Goal: Navigation & Orientation: Find specific page/section

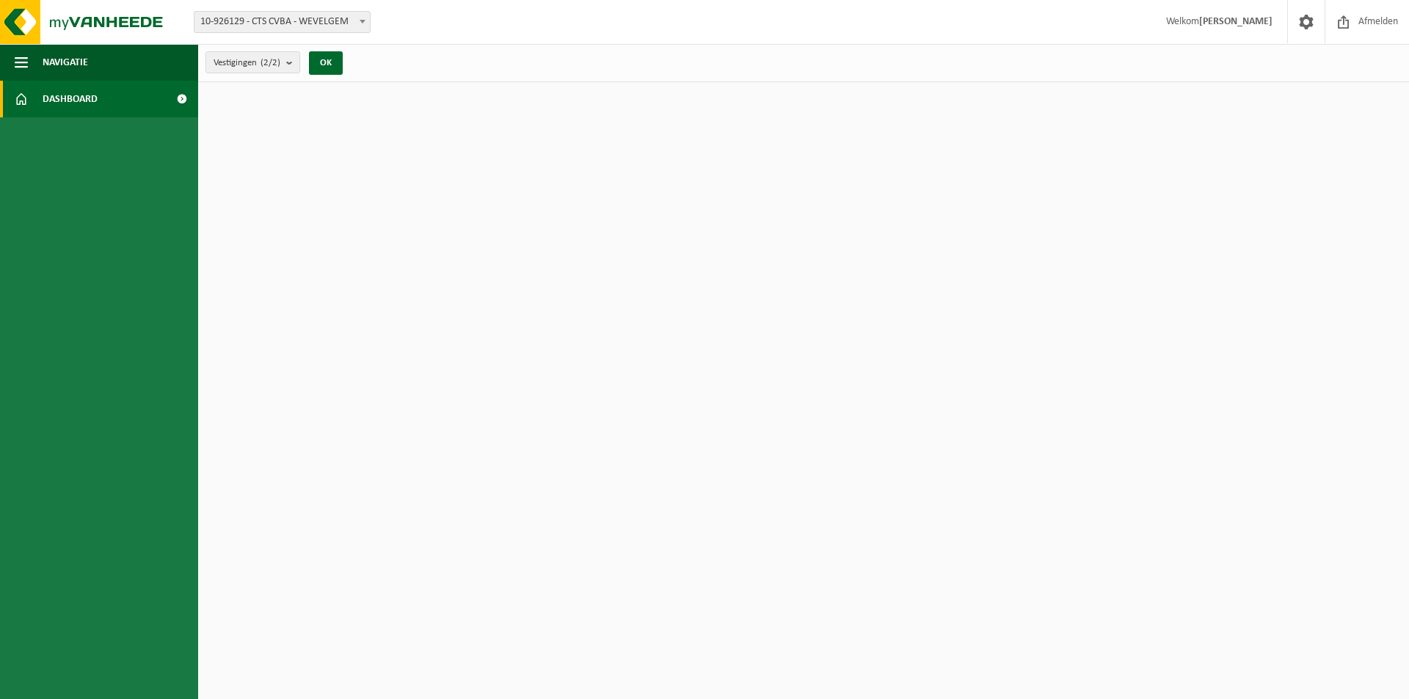
click at [103, 107] on link "Dashboard" at bounding box center [99, 99] width 198 height 37
click at [172, 99] on span at bounding box center [181, 99] width 33 height 37
drag, startPoint x: 0, startPoint y: 0, endPoint x: 182, endPoint y: 98, distance: 206.8
click at [182, 98] on span at bounding box center [181, 99] width 33 height 37
click at [316, 23] on span "10-926129 - CTS CVBA - WEVELGEM" at bounding box center [281, 22] width 175 height 21
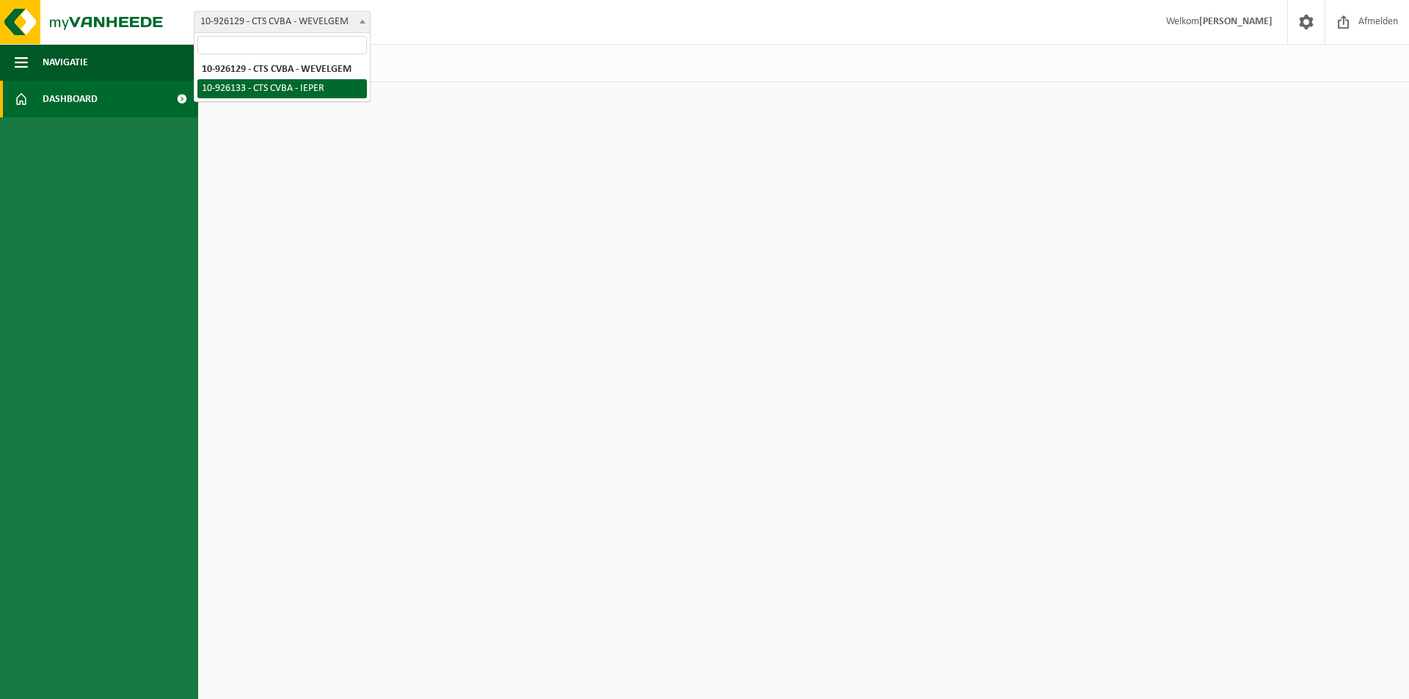
select select "132333"
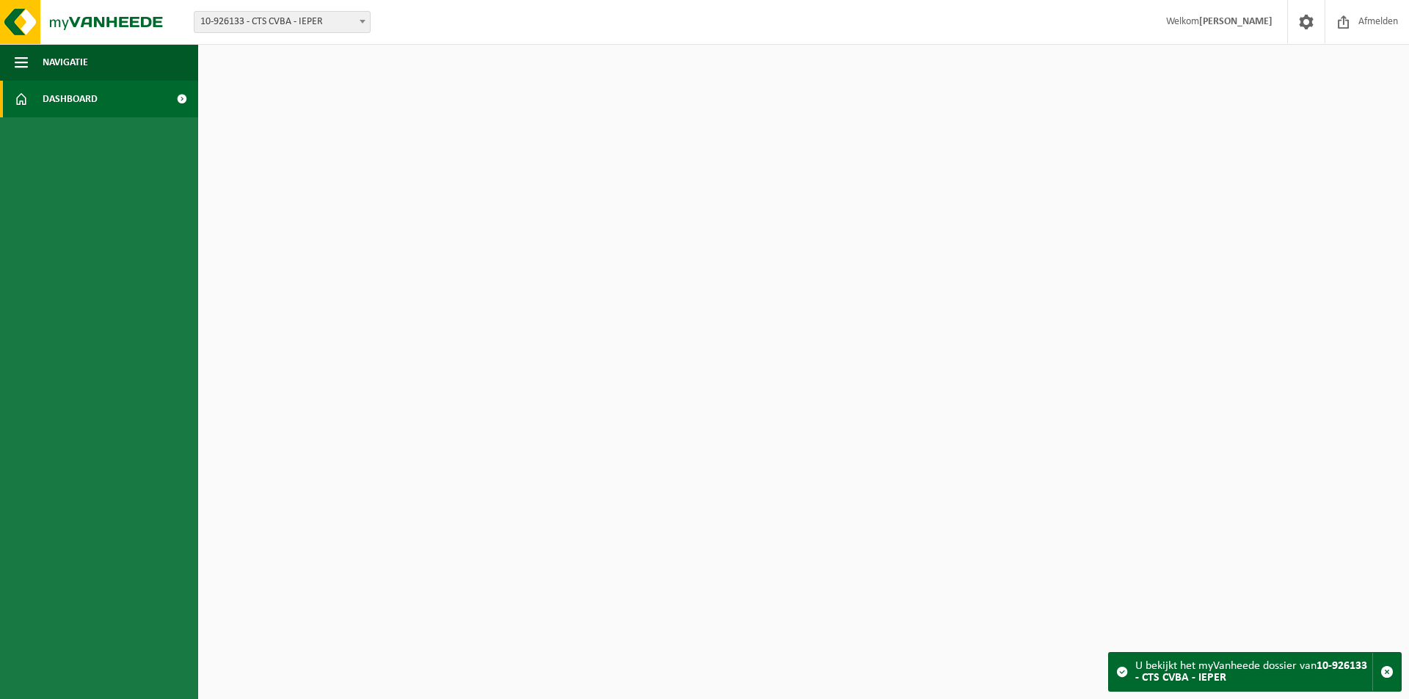
click at [45, 112] on span "Dashboard" at bounding box center [70, 99] width 55 height 37
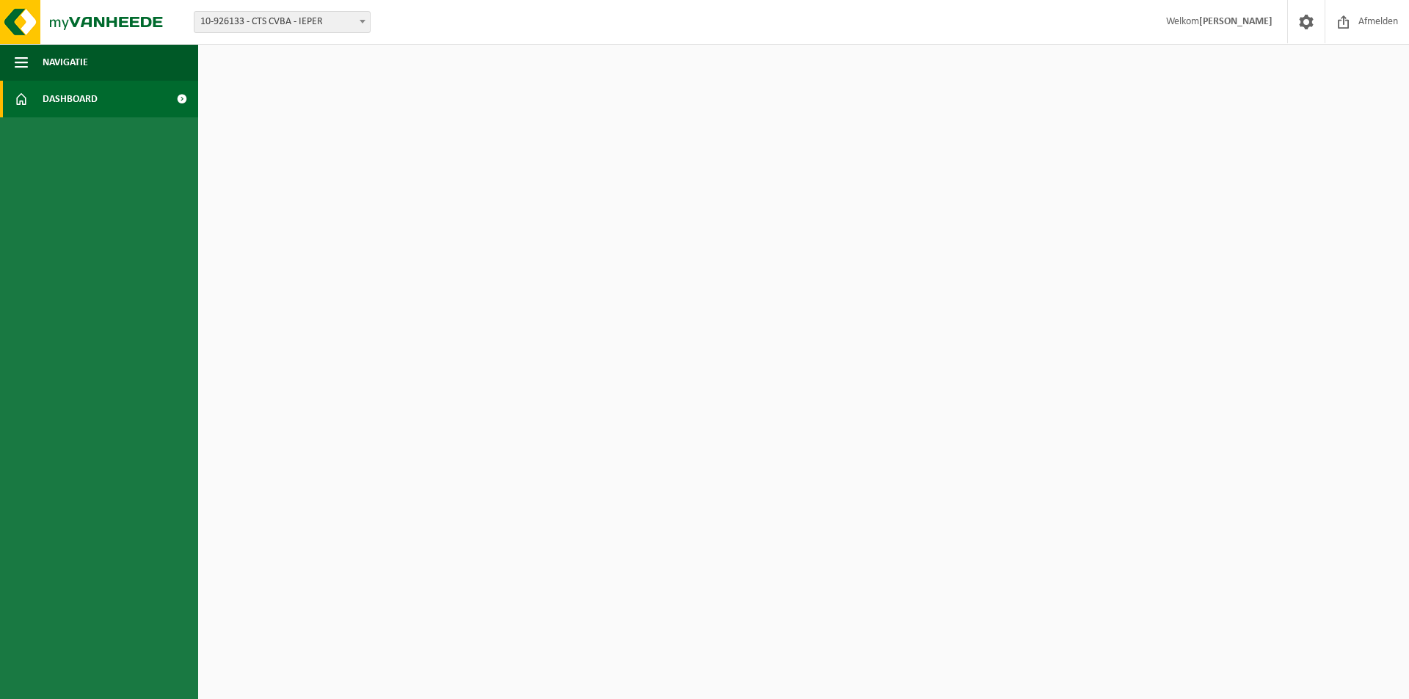
click at [43, 106] on span "Dashboard" at bounding box center [70, 99] width 55 height 37
click at [78, 47] on span "Navigatie" at bounding box center [65, 62] width 45 height 37
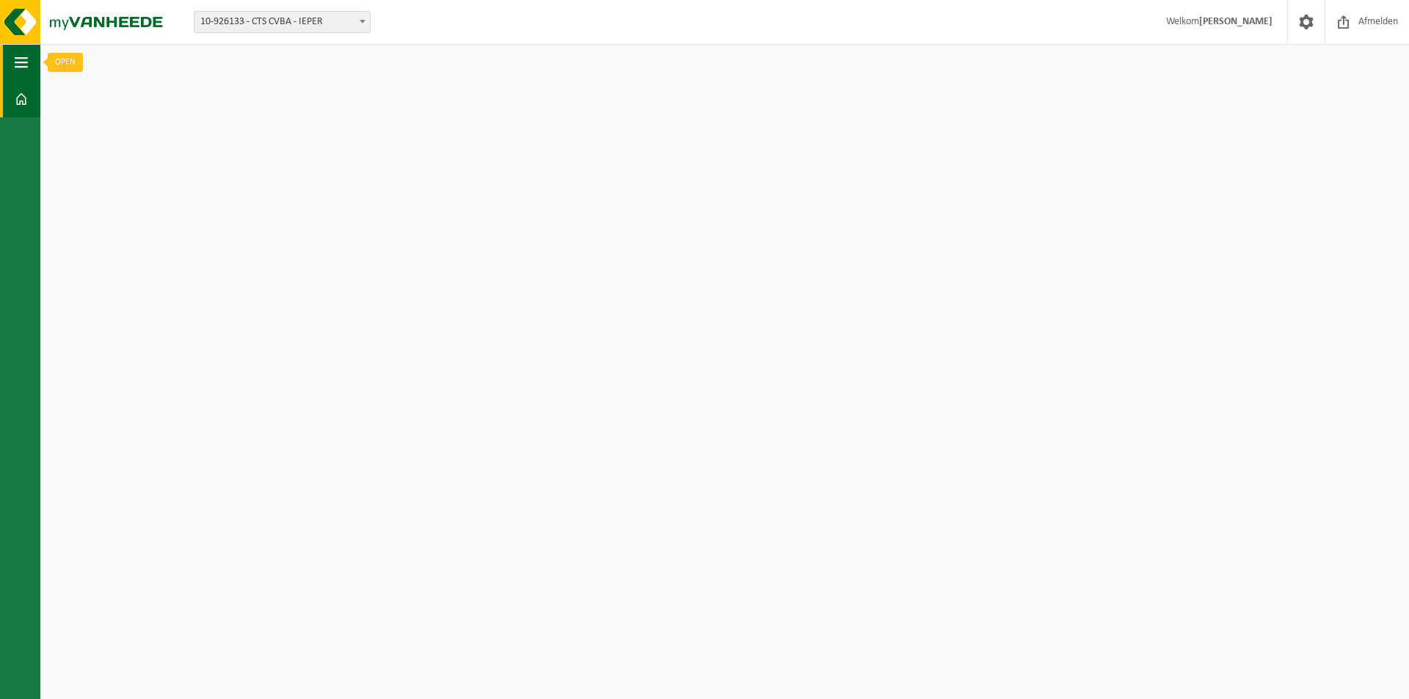
click at [26, 65] on button "Navigatie" at bounding box center [20, 62] width 40 height 37
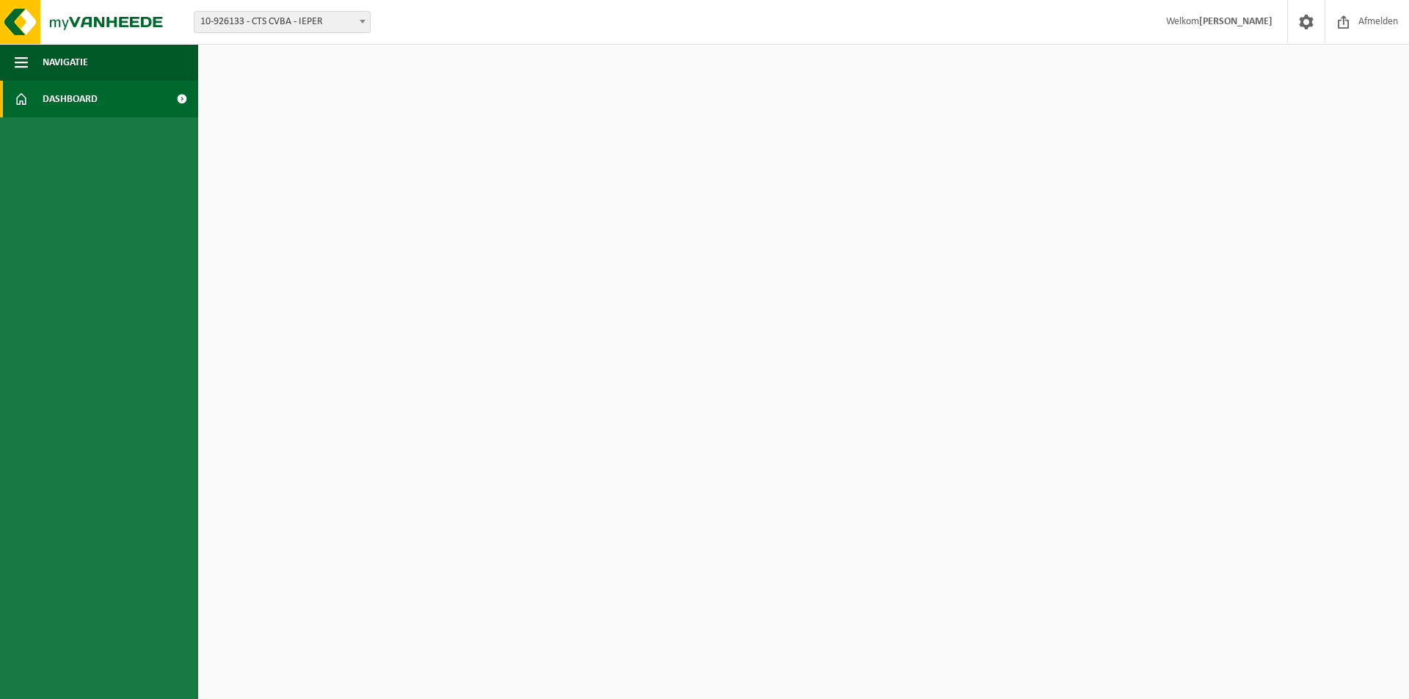
click at [40, 103] on link "Dashboard" at bounding box center [99, 99] width 198 height 37
click at [179, 102] on span at bounding box center [181, 99] width 33 height 37
click at [181, 99] on span at bounding box center [181, 99] width 33 height 37
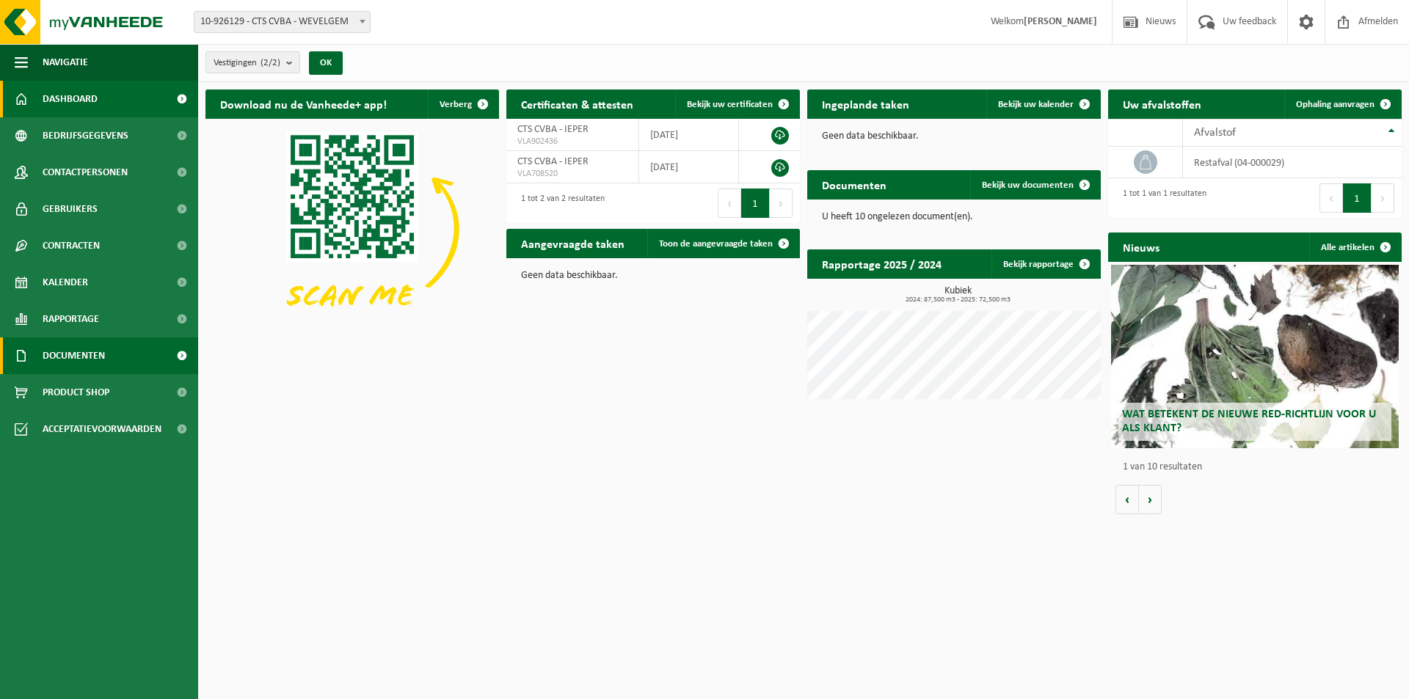
click at [73, 347] on span "Documenten" at bounding box center [74, 356] width 62 height 37
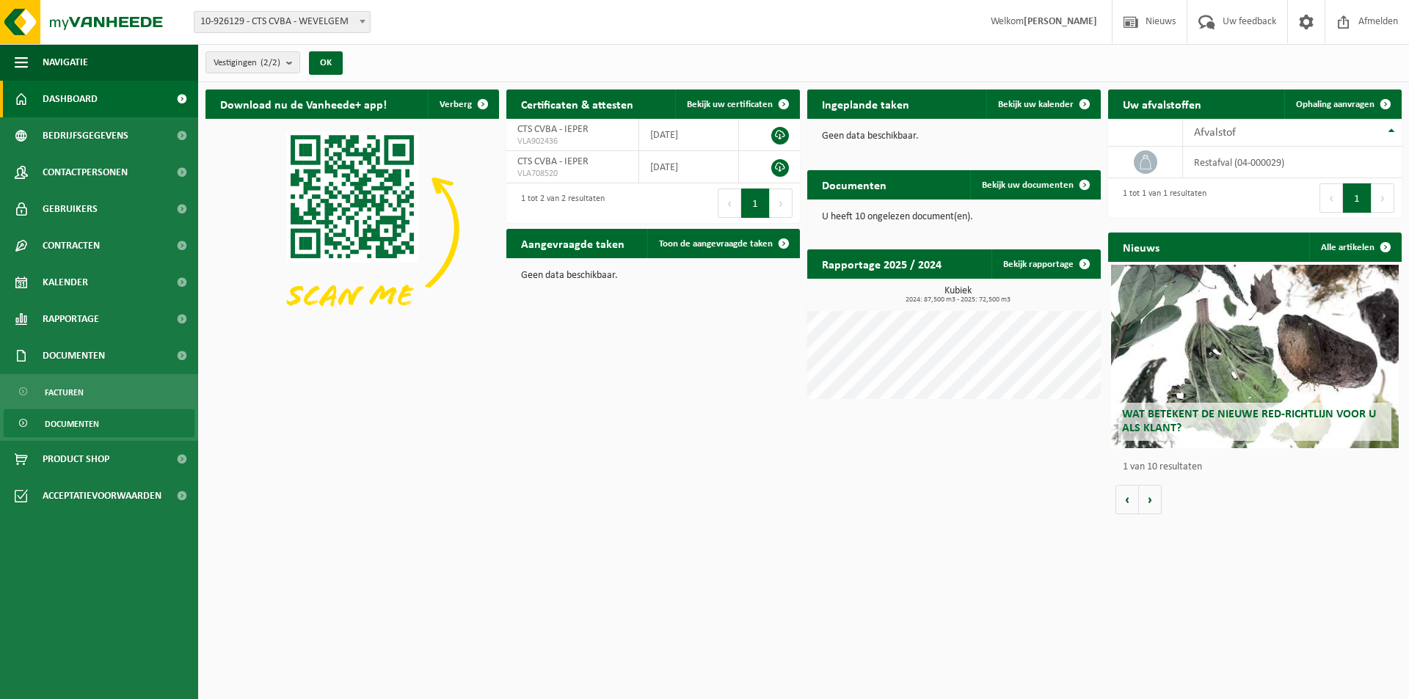
click at [67, 426] on span "Documenten" at bounding box center [72, 424] width 54 height 28
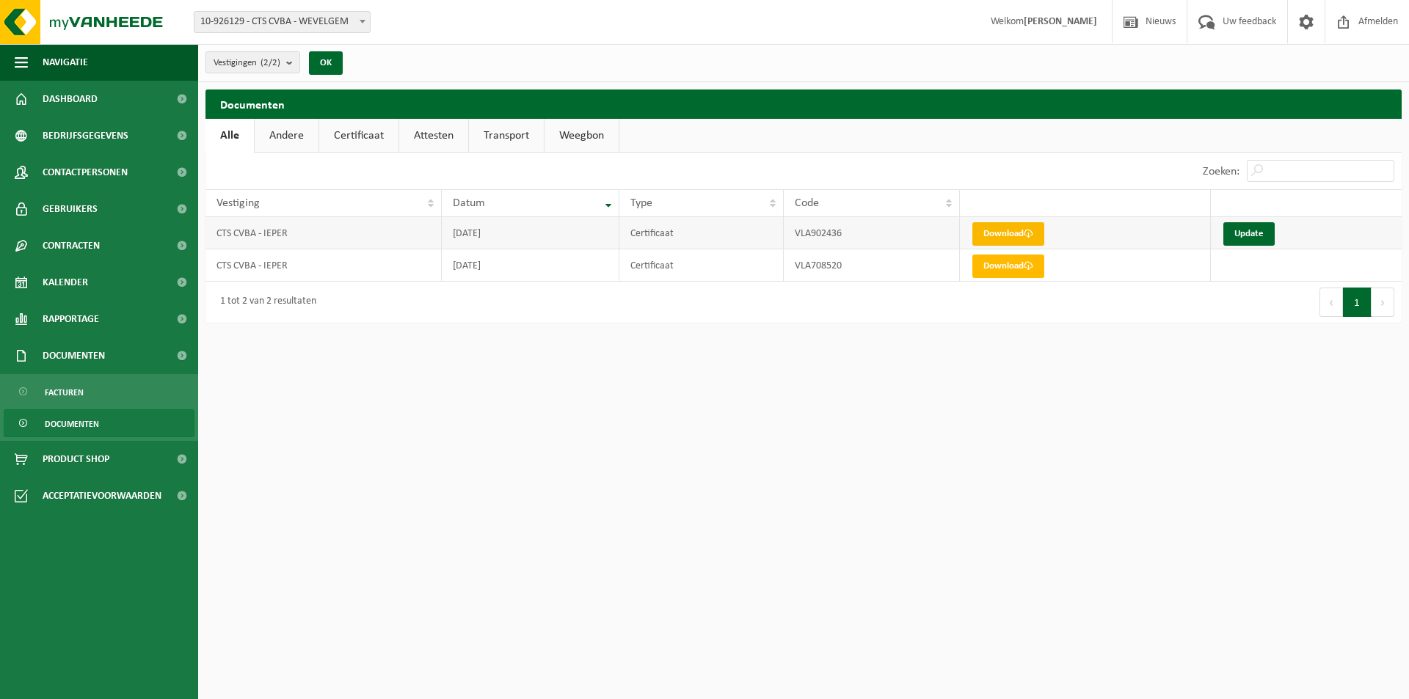
click at [982, 232] on link "Download" at bounding box center [1008, 233] width 72 height 23
click at [1078, 53] on div "Vestigingen (2/2) Alles selecteren Alles deselecteren CTS CVBA - WEVELGEM CTS C…" at bounding box center [803, 63] width 1211 height 38
click at [74, 353] on span "Documenten" at bounding box center [74, 356] width 62 height 37
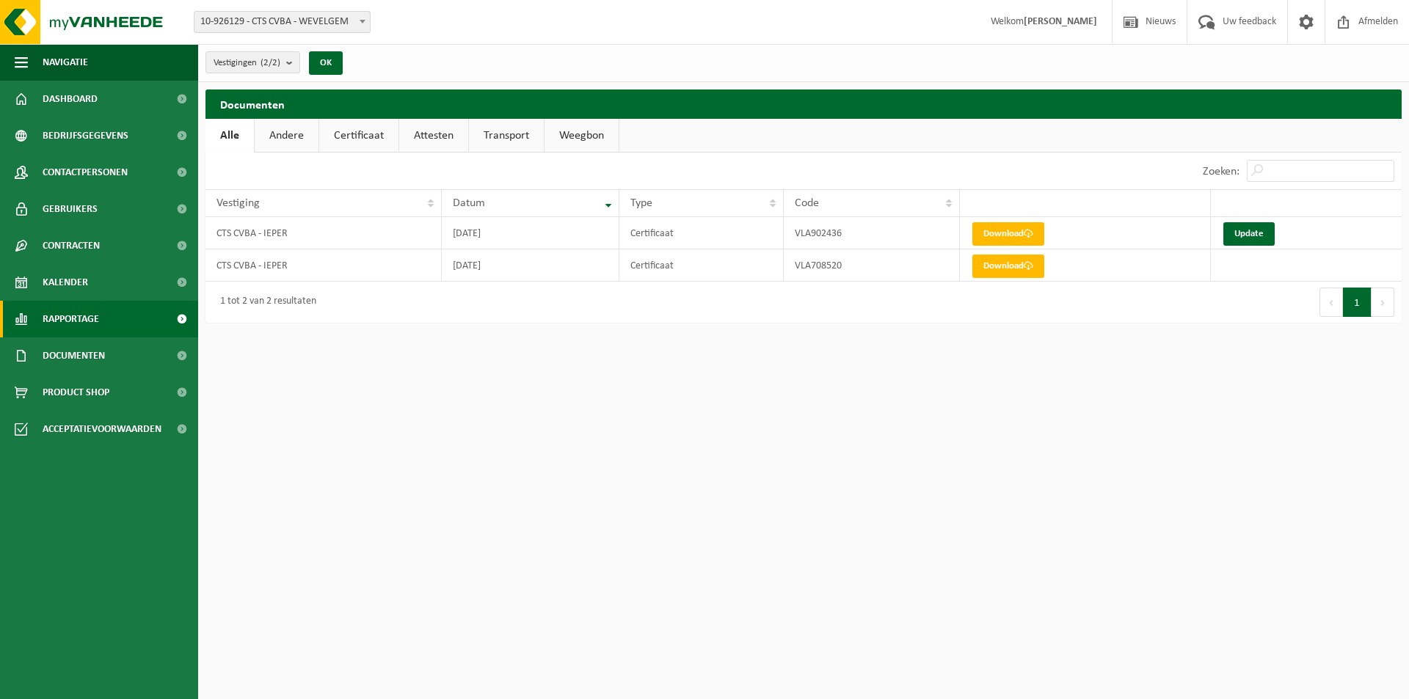
click at [74, 322] on span "Rapportage" at bounding box center [71, 319] width 56 height 37
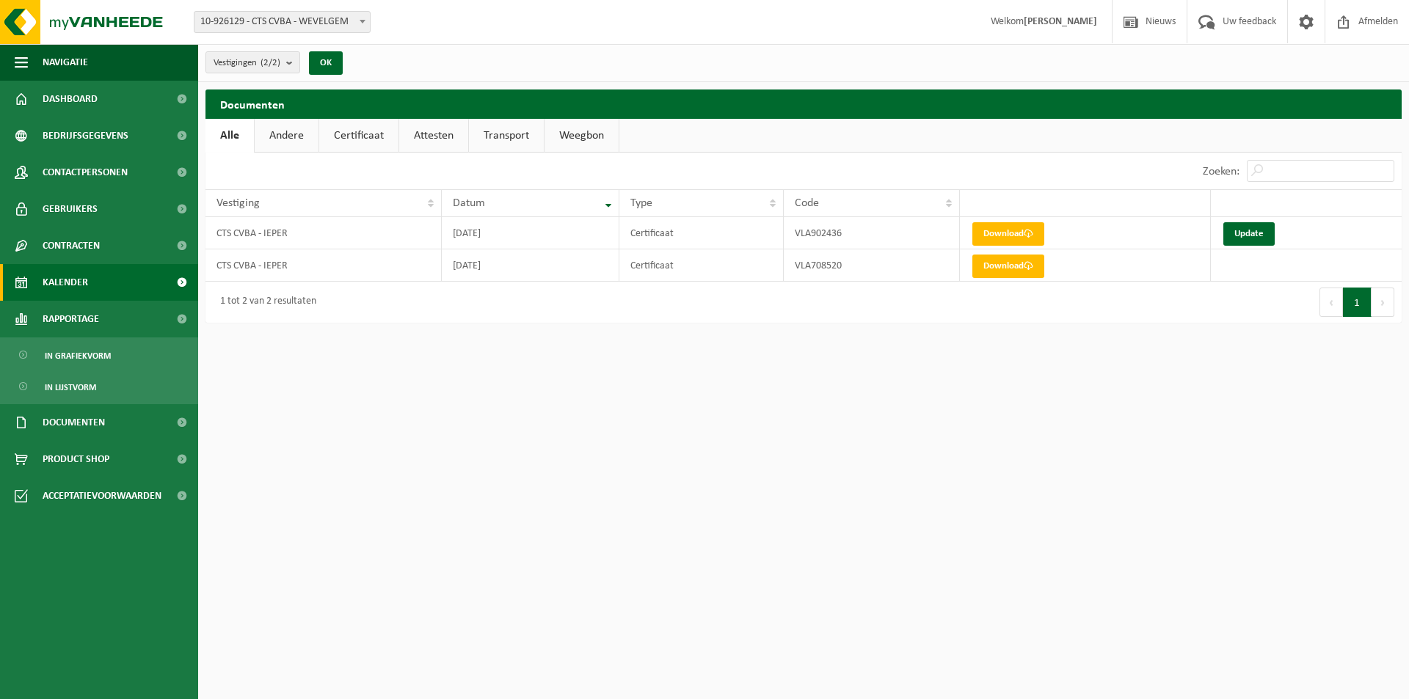
click at [68, 282] on span "Kalender" at bounding box center [65, 282] width 45 height 37
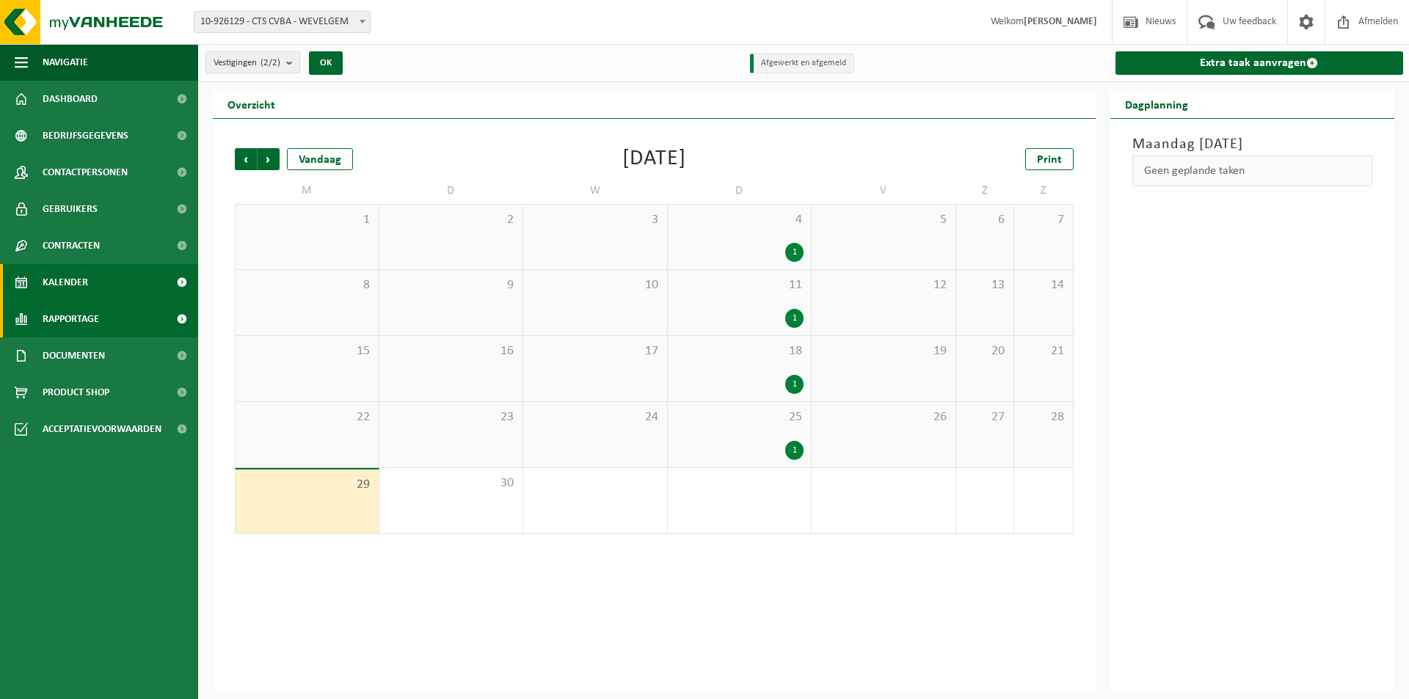
click at [65, 316] on span "Rapportage" at bounding box center [71, 319] width 56 height 37
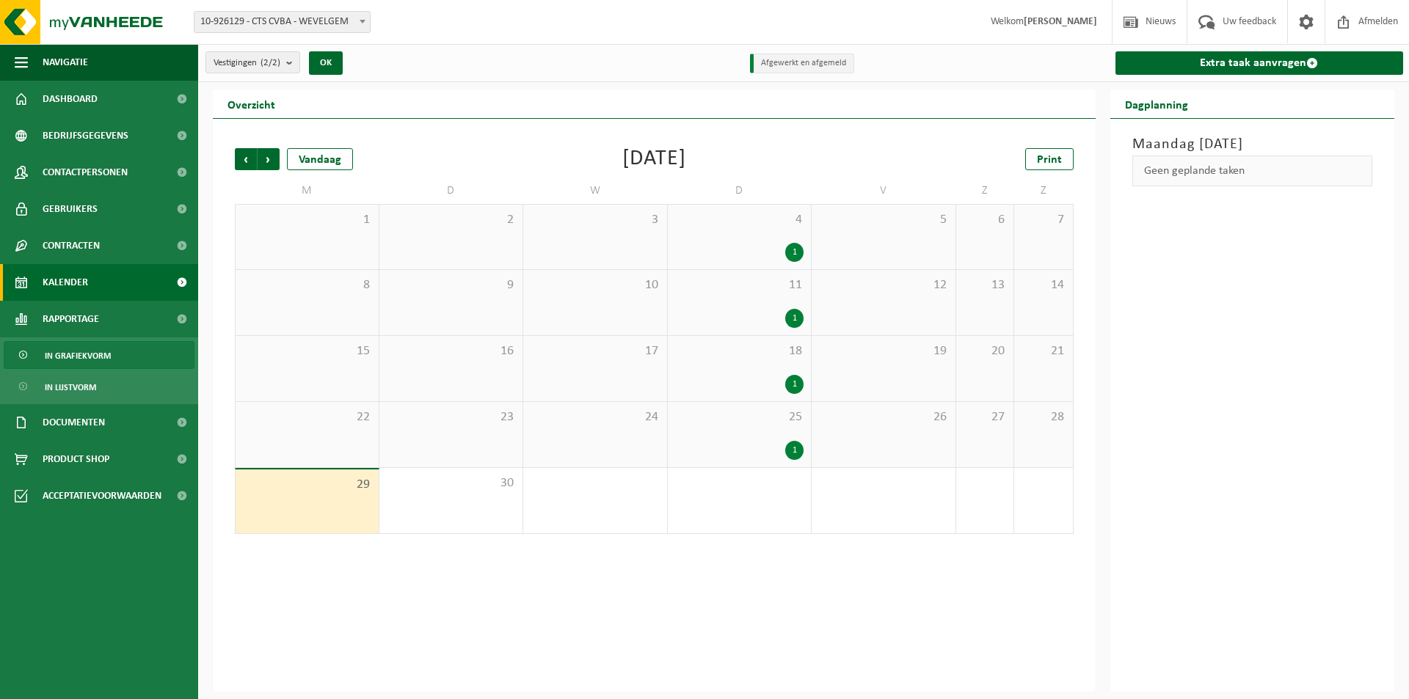
click at [68, 351] on span "In grafiekvorm" at bounding box center [78, 356] width 66 height 28
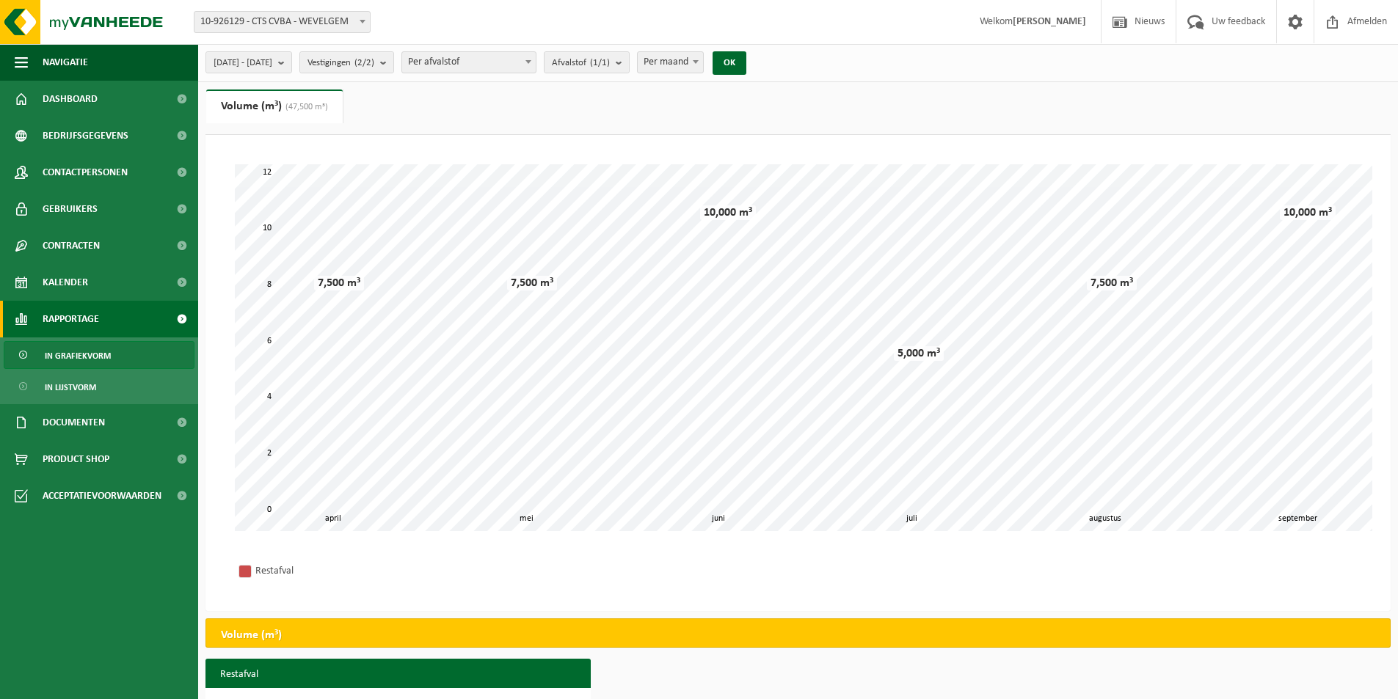
scroll to position [135, 0]
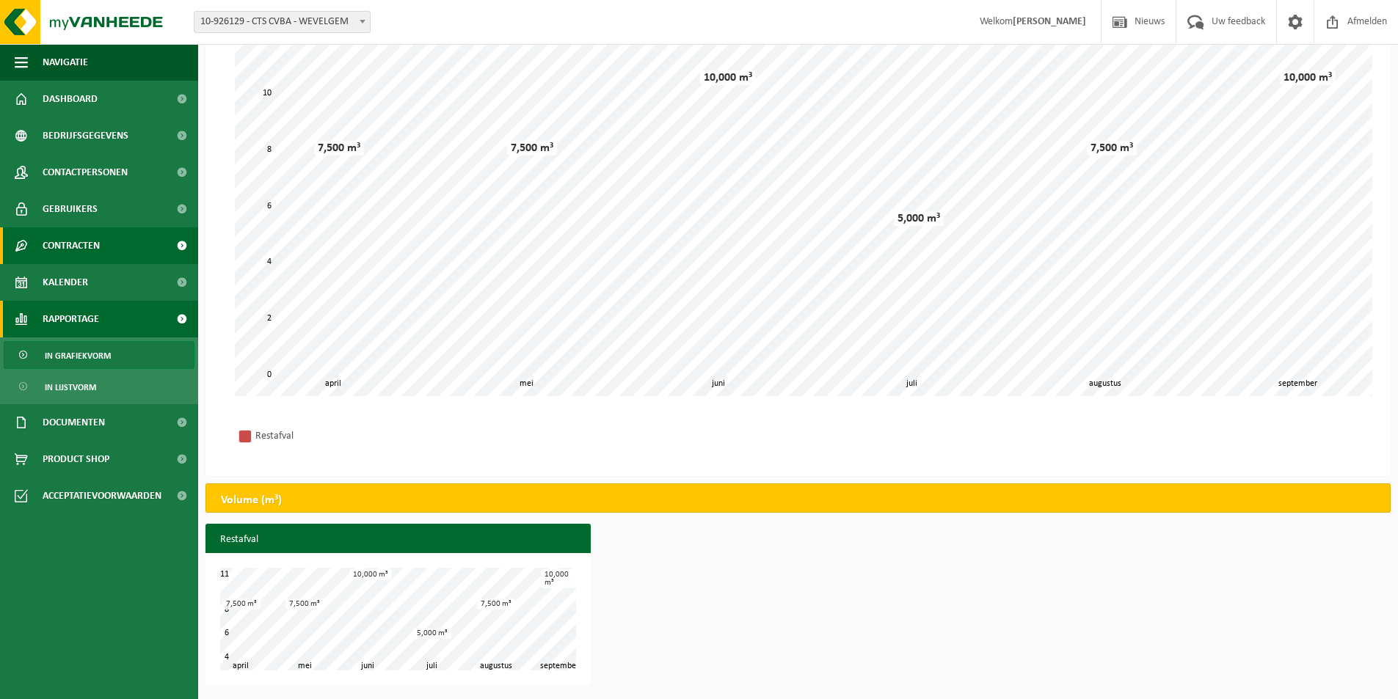
click at [67, 246] on span "Contracten" at bounding box center [71, 245] width 57 height 37
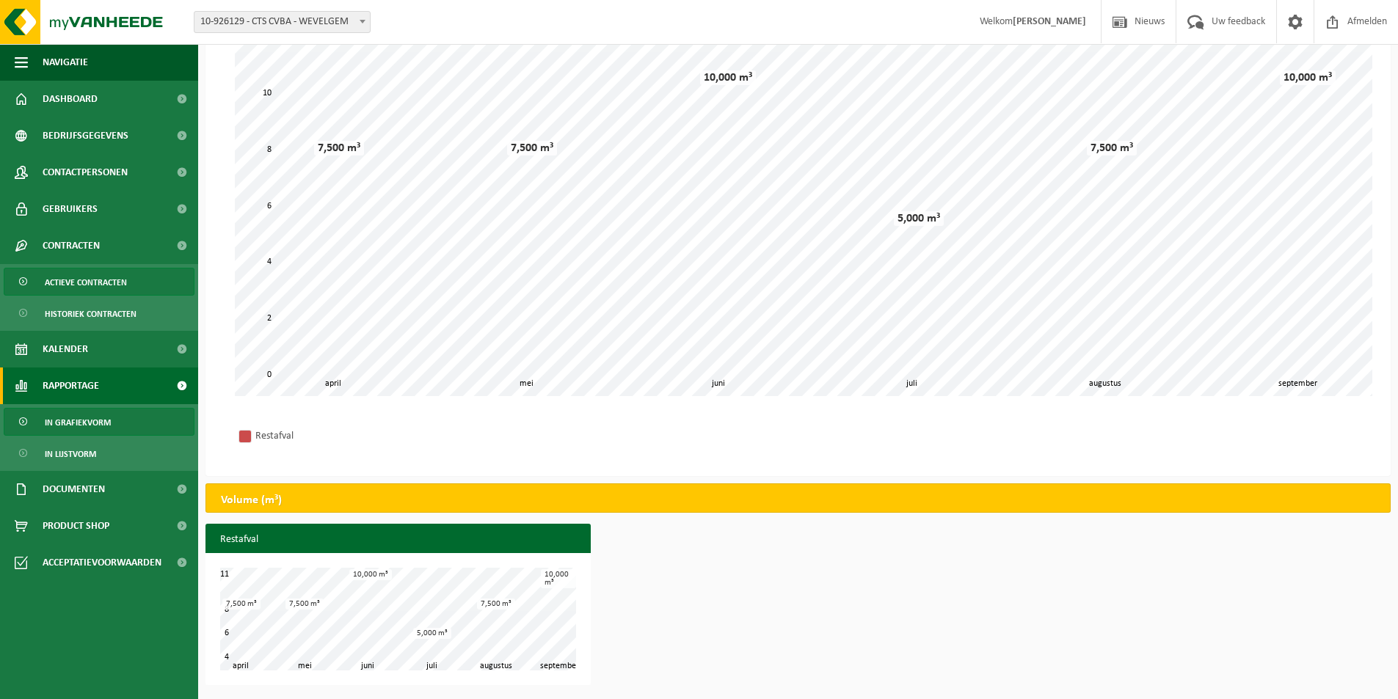
click at [68, 284] on span "Actieve contracten" at bounding box center [86, 283] width 82 height 28
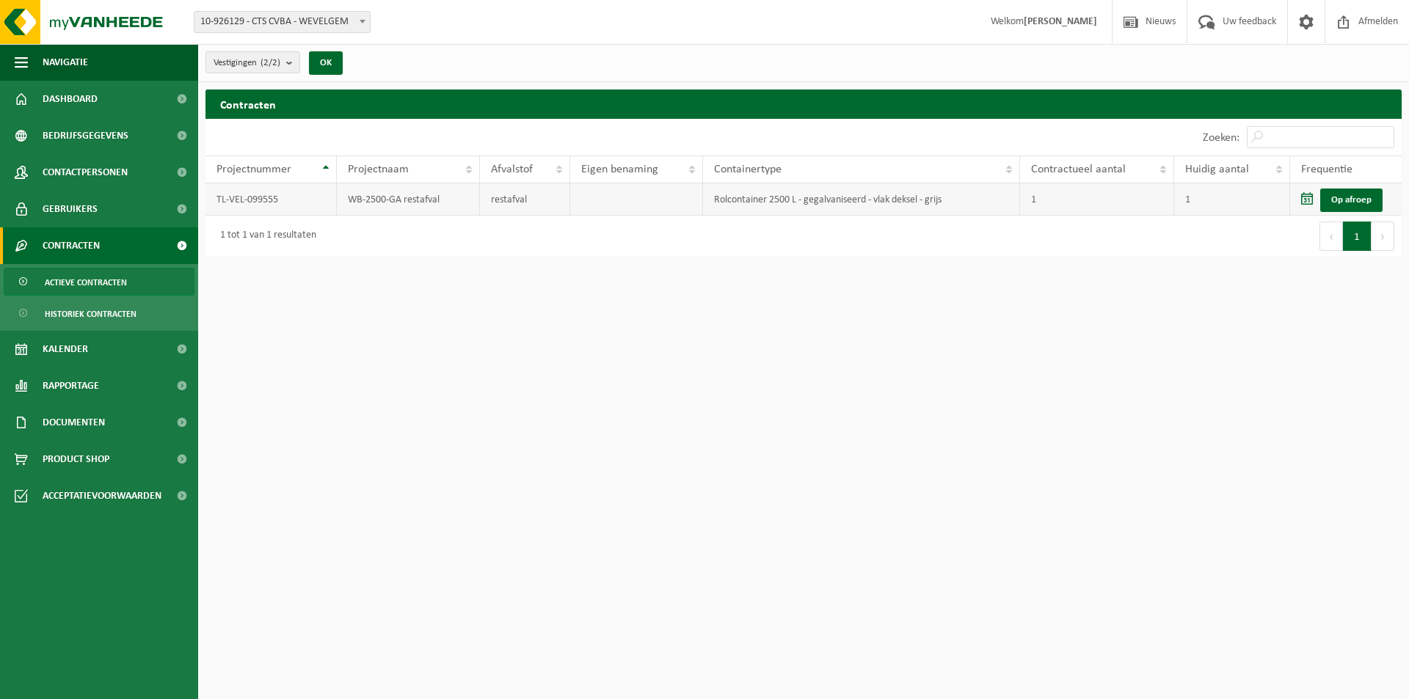
click at [501, 197] on td "restafval" at bounding box center [525, 199] width 90 height 32
click at [401, 431] on html "Vestiging: 10-926129 - CTS CVBA - WEVELGEM 10-926133 - CTS CVBA - IEPER 10-9261…" at bounding box center [704, 349] width 1409 height 699
click at [415, 197] on td "WB-2500-GA restafval" at bounding box center [409, 199] width 144 height 32
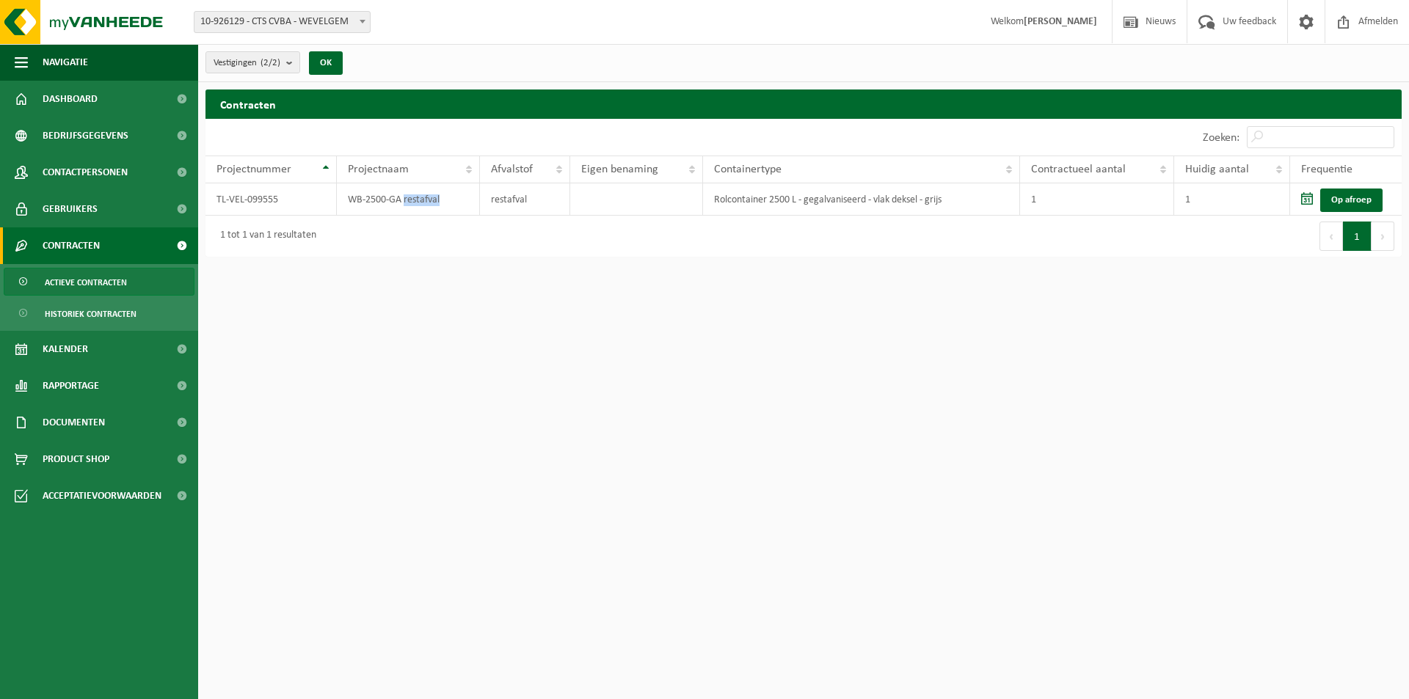
click at [70, 280] on span "Actieve contracten" at bounding box center [86, 283] width 82 height 28
click at [122, 322] on span "Historiek contracten" at bounding box center [91, 314] width 92 height 28
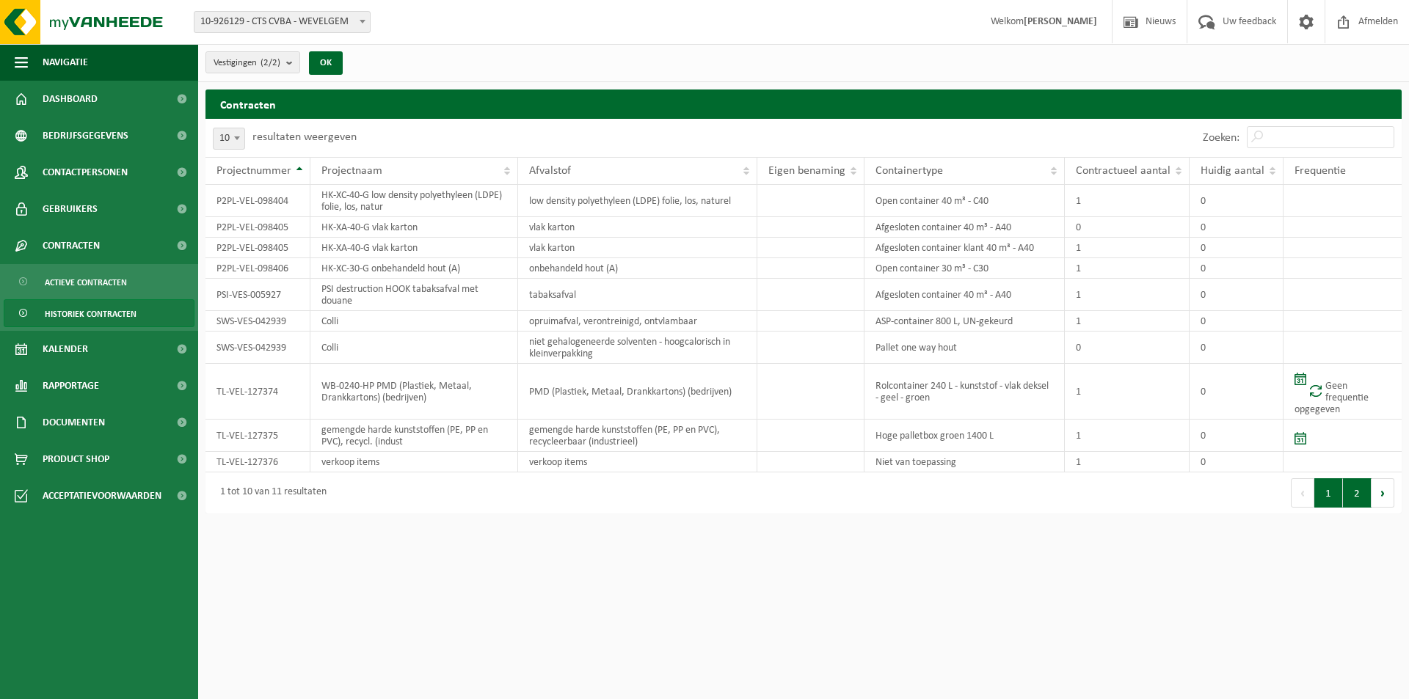
click at [1357, 495] on button "2" at bounding box center [1357, 492] width 29 height 29
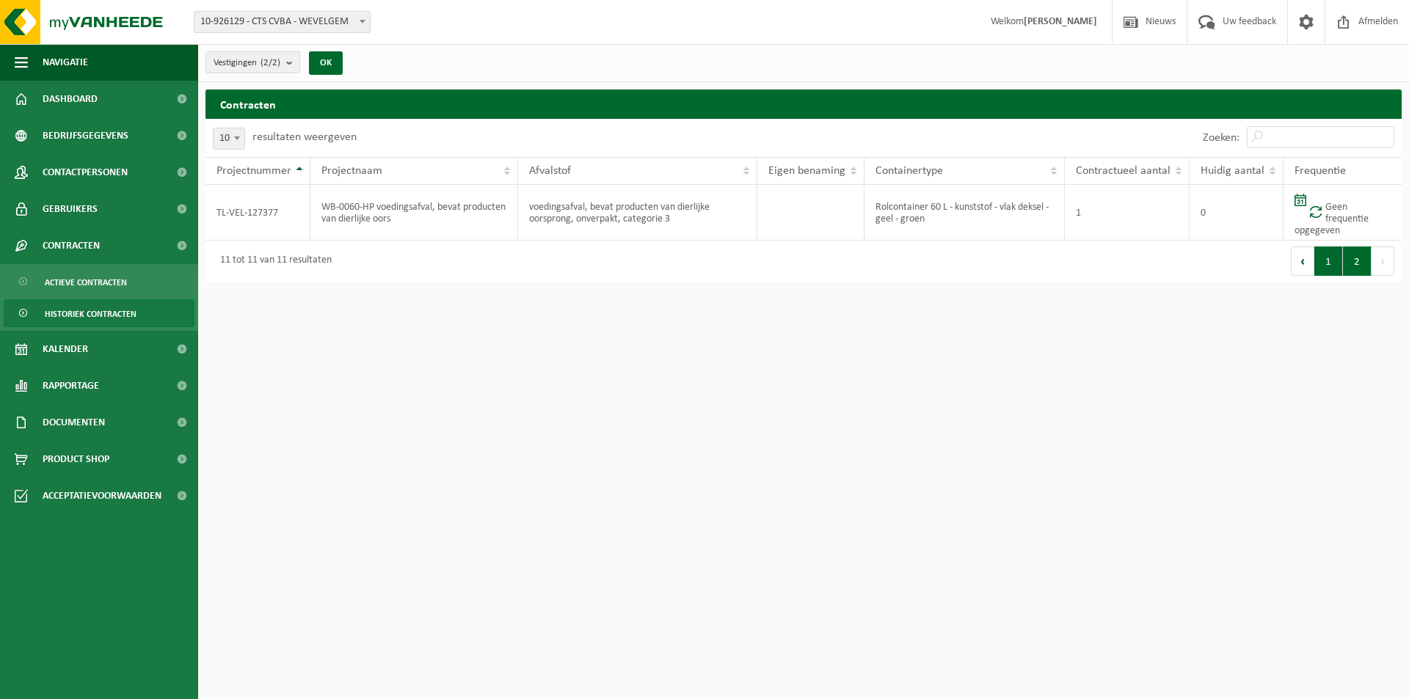
click at [1323, 263] on button "1" at bounding box center [1328, 261] width 29 height 29
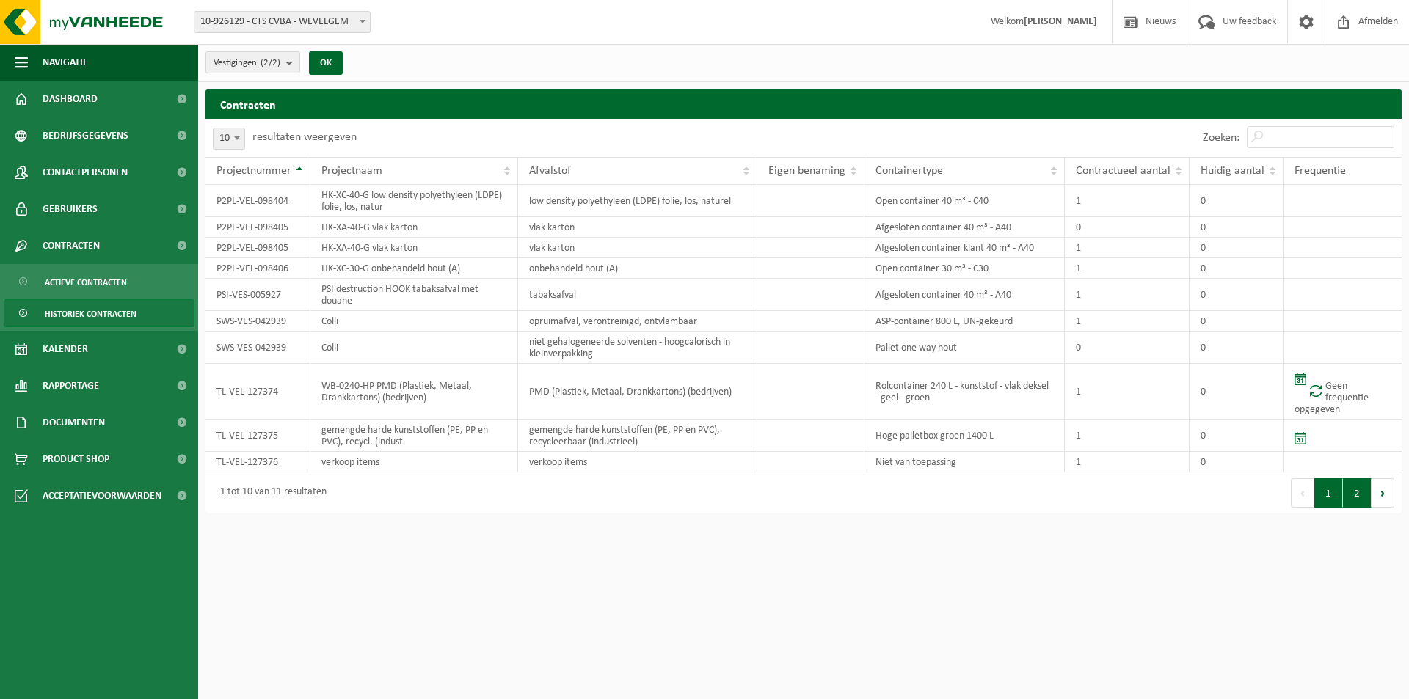
click at [1356, 497] on button "2" at bounding box center [1357, 492] width 29 height 29
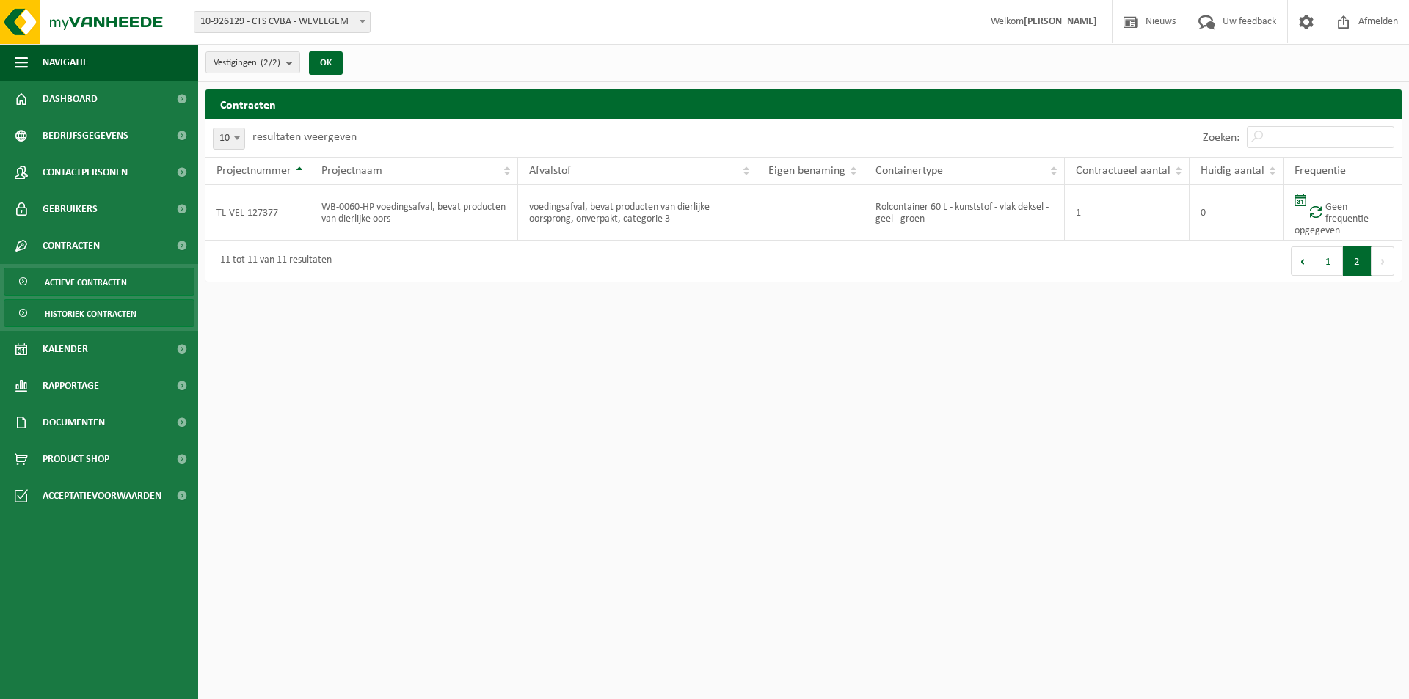
click at [79, 281] on span "Actieve contracten" at bounding box center [86, 283] width 82 height 28
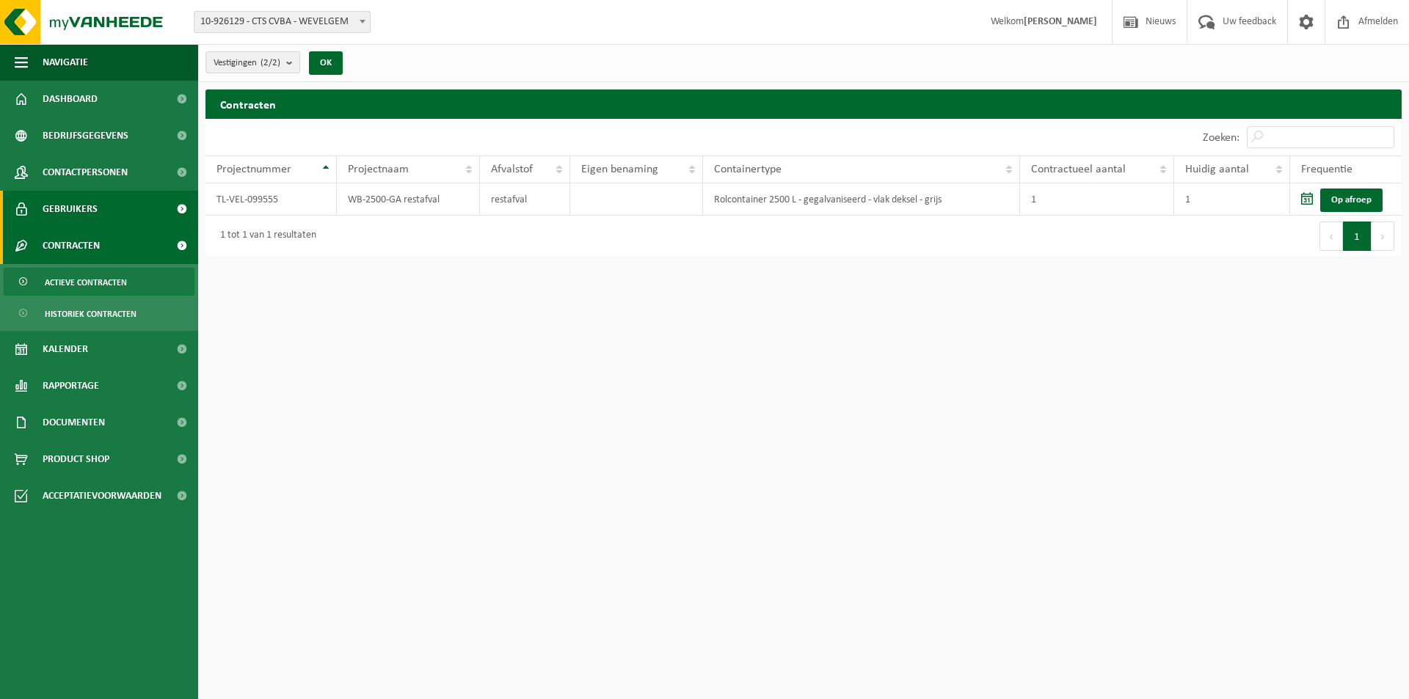
click at [69, 197] on span "Gebruikers" at bounding box center [70, 209] width 55 height 37
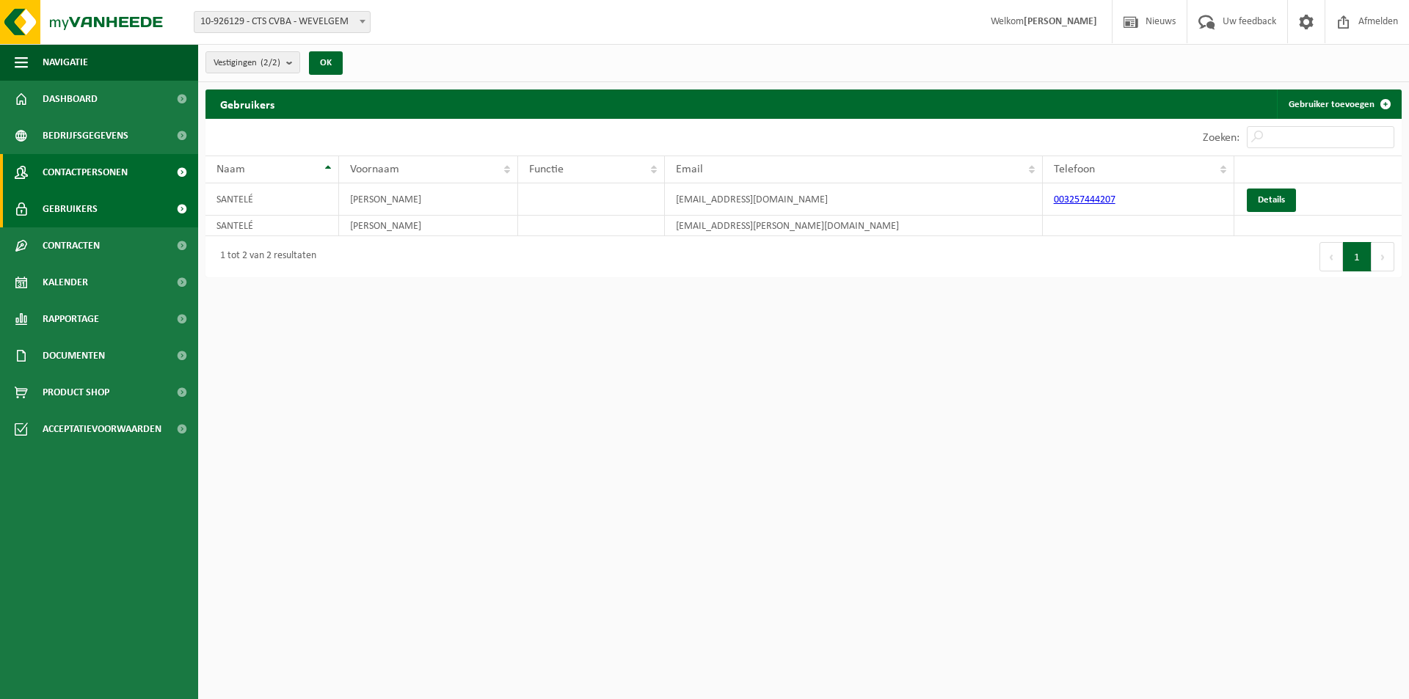
click at [106, 170] on span "Contactpersonen" at bounding box center [85, 172] width 85 height 37
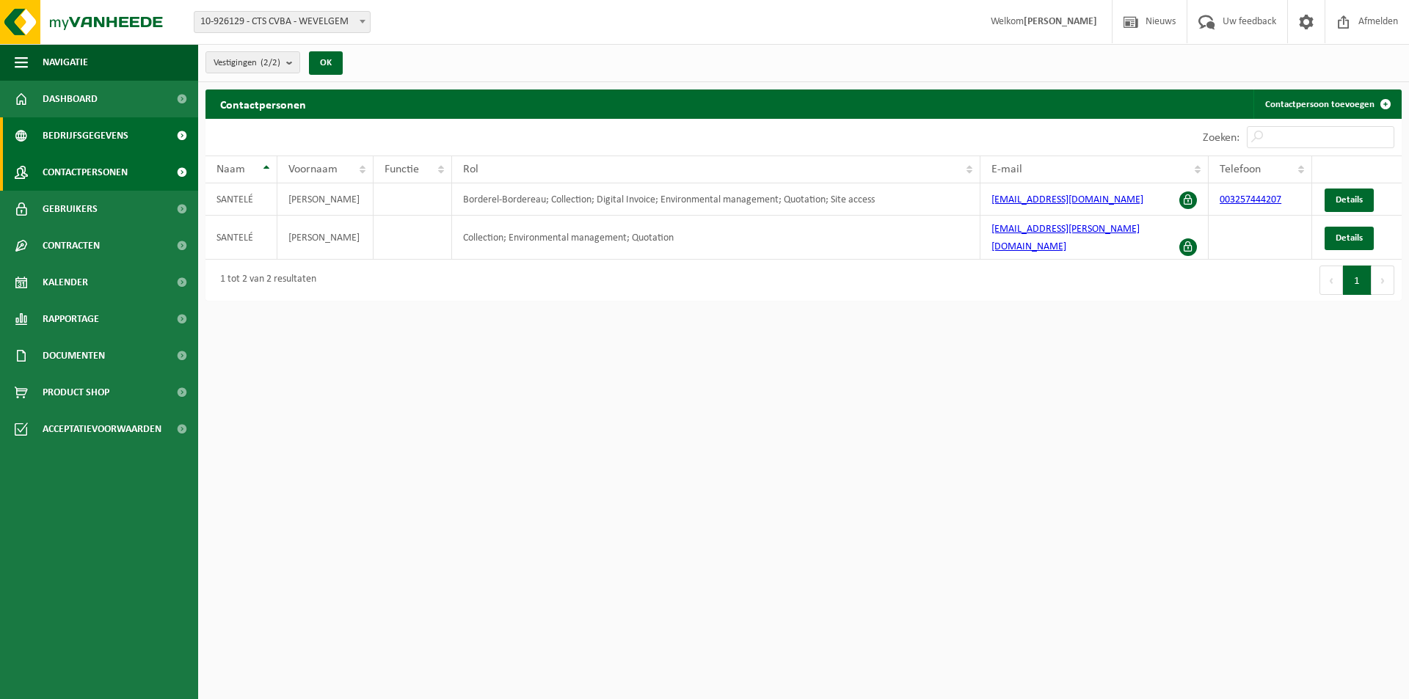
click at [101, 138] on span "Bedrijfsgegevens" at bounding box center [86, 135] width 86 height 37
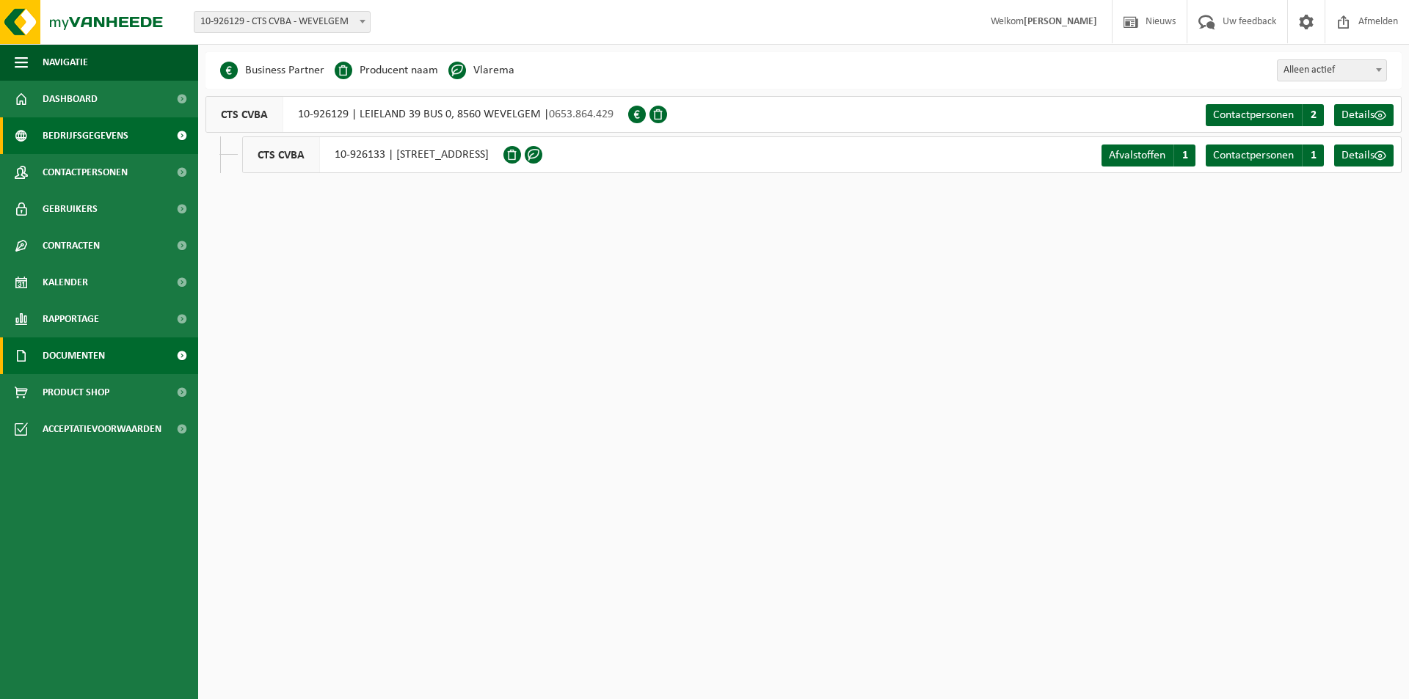
click at [79, 354] on span "Documenten" at bounding box center [74, 356] width 62 height 37
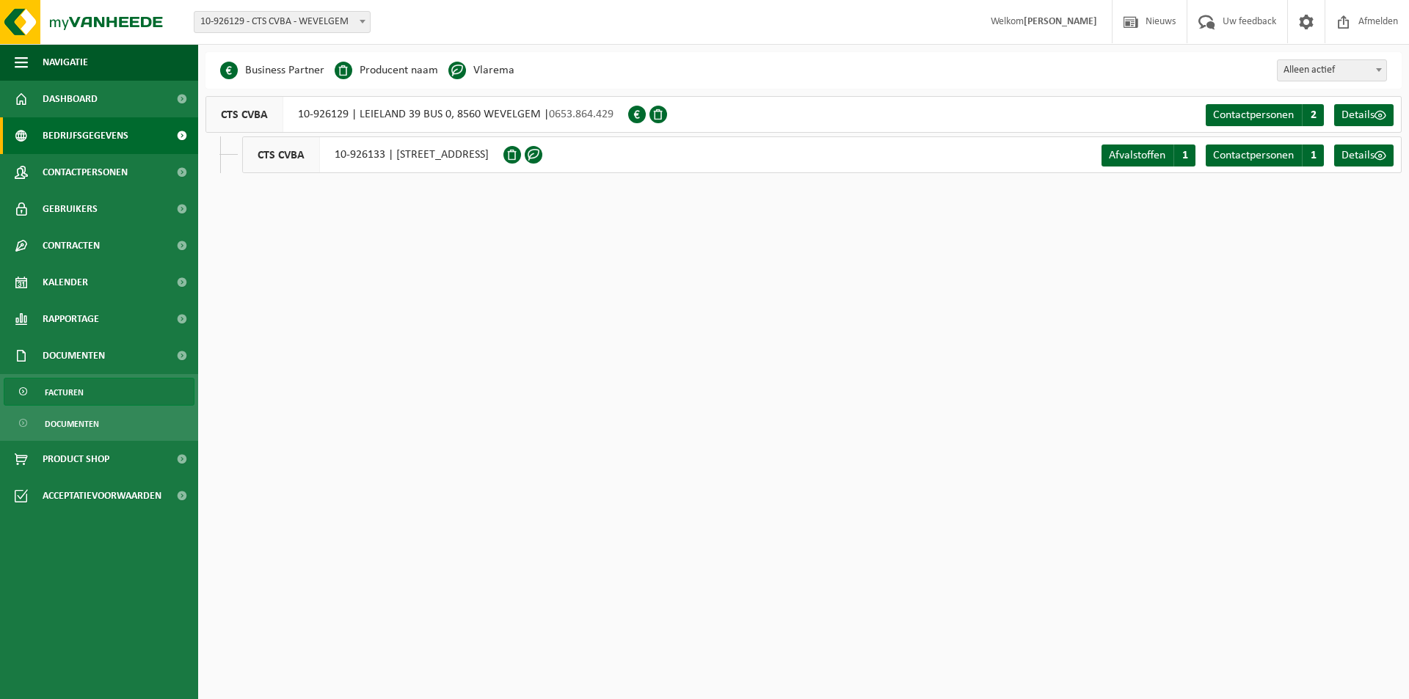
click at [109, 386] on link "Facturen" at bounding box center [99, 392] width 191 height 28
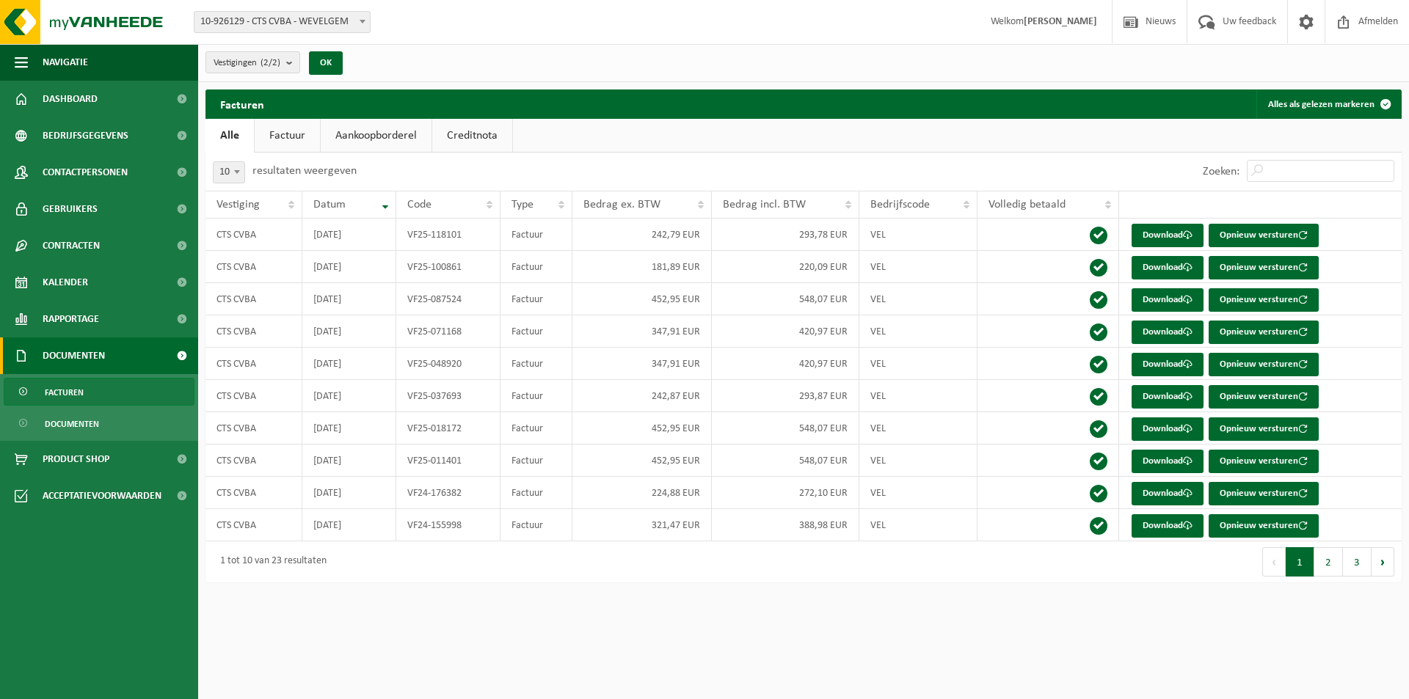
click at [80, 423] on span "Documenten" at bounding box center [72, 424] width 54 height 28
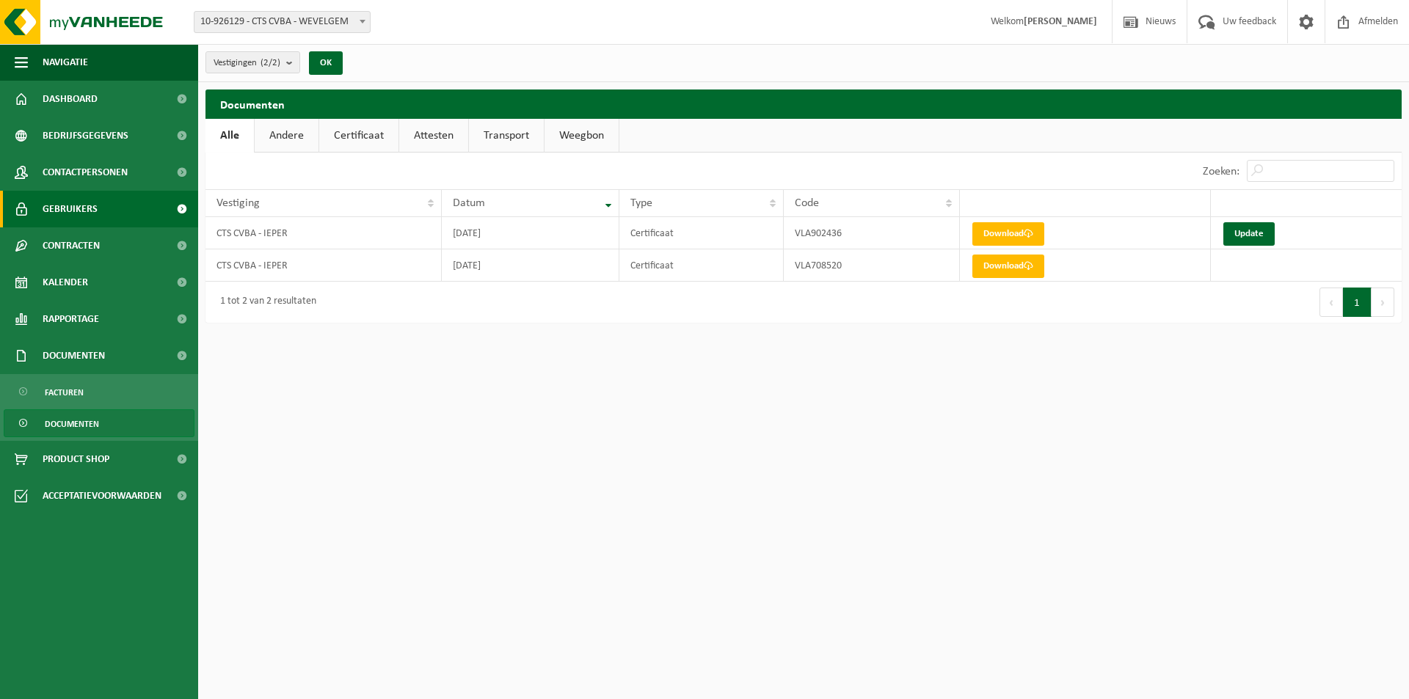
click at [61, 206] on span "Gebruikers" at bounding box center [70, 209] width 55 height 37
